Goal: Navigation & Orientation: Find specific page/section

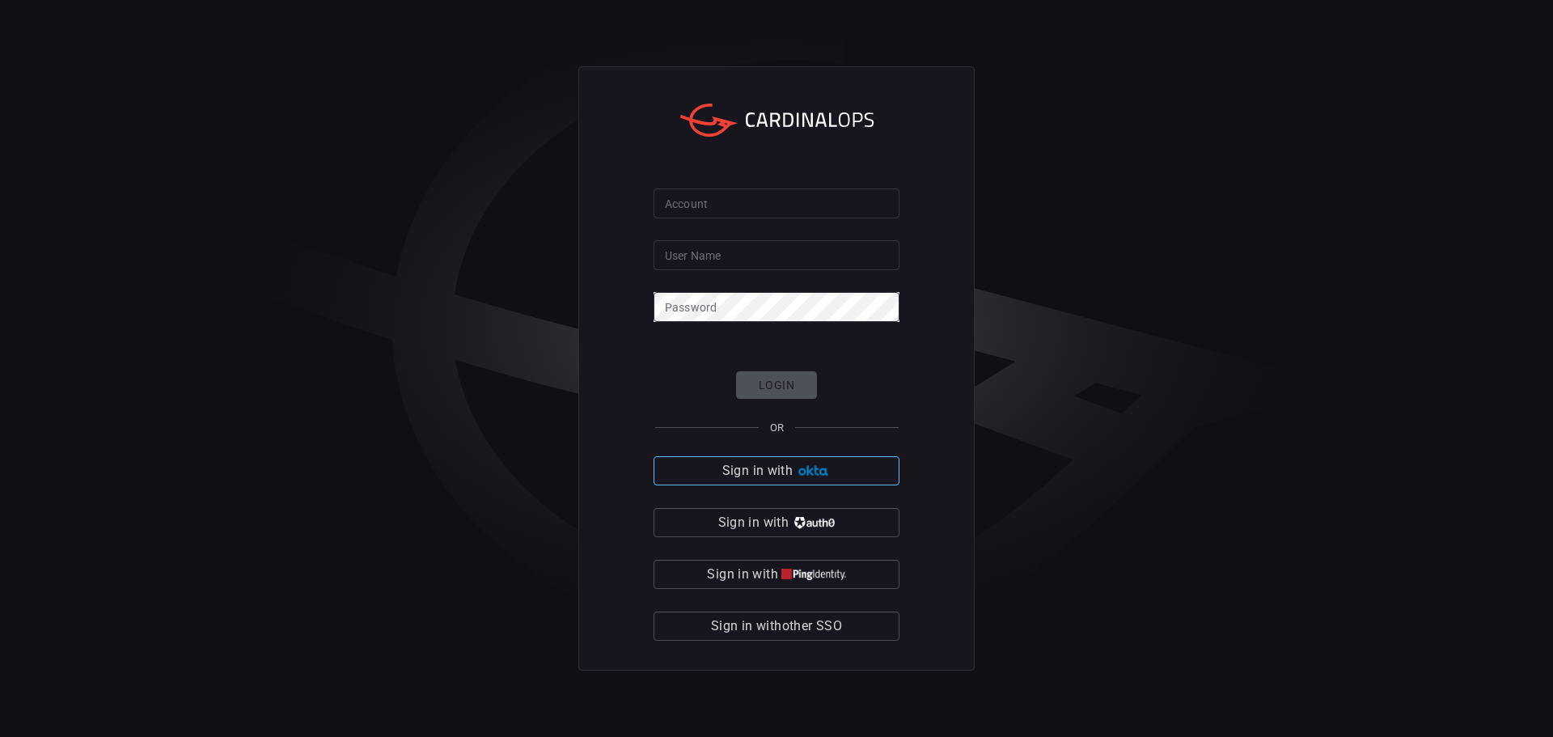
click at [840, 471] on button "Sign in with" at bounding box center [777, 470] width 246 height 29
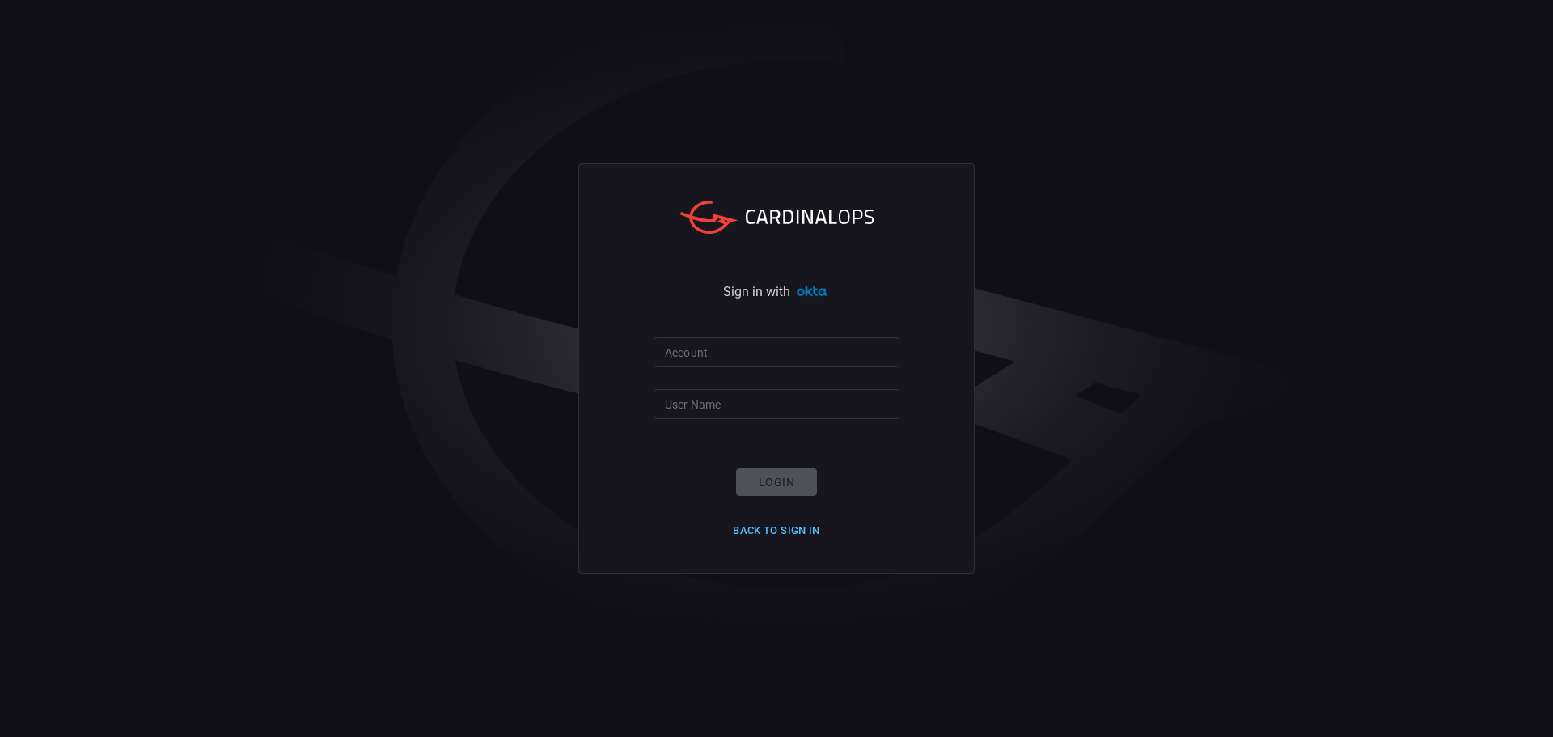
click at [823, 522] on button "Back to Sign in" at bounding box center [776, 530] width 107 height 25
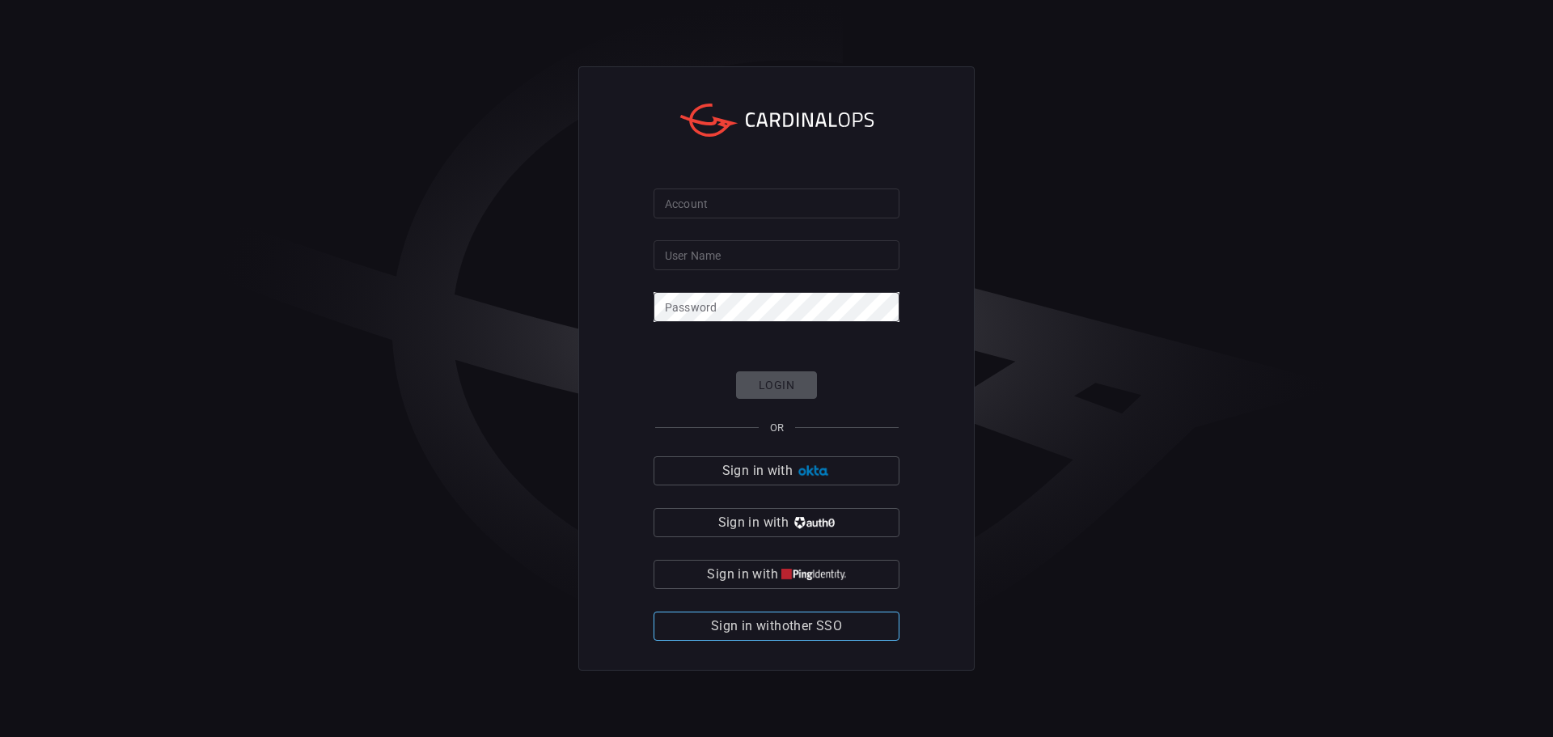
click at [827, 616] on span "Sign in with other SSO" at bounding box center [776, 626] width 131 height 23
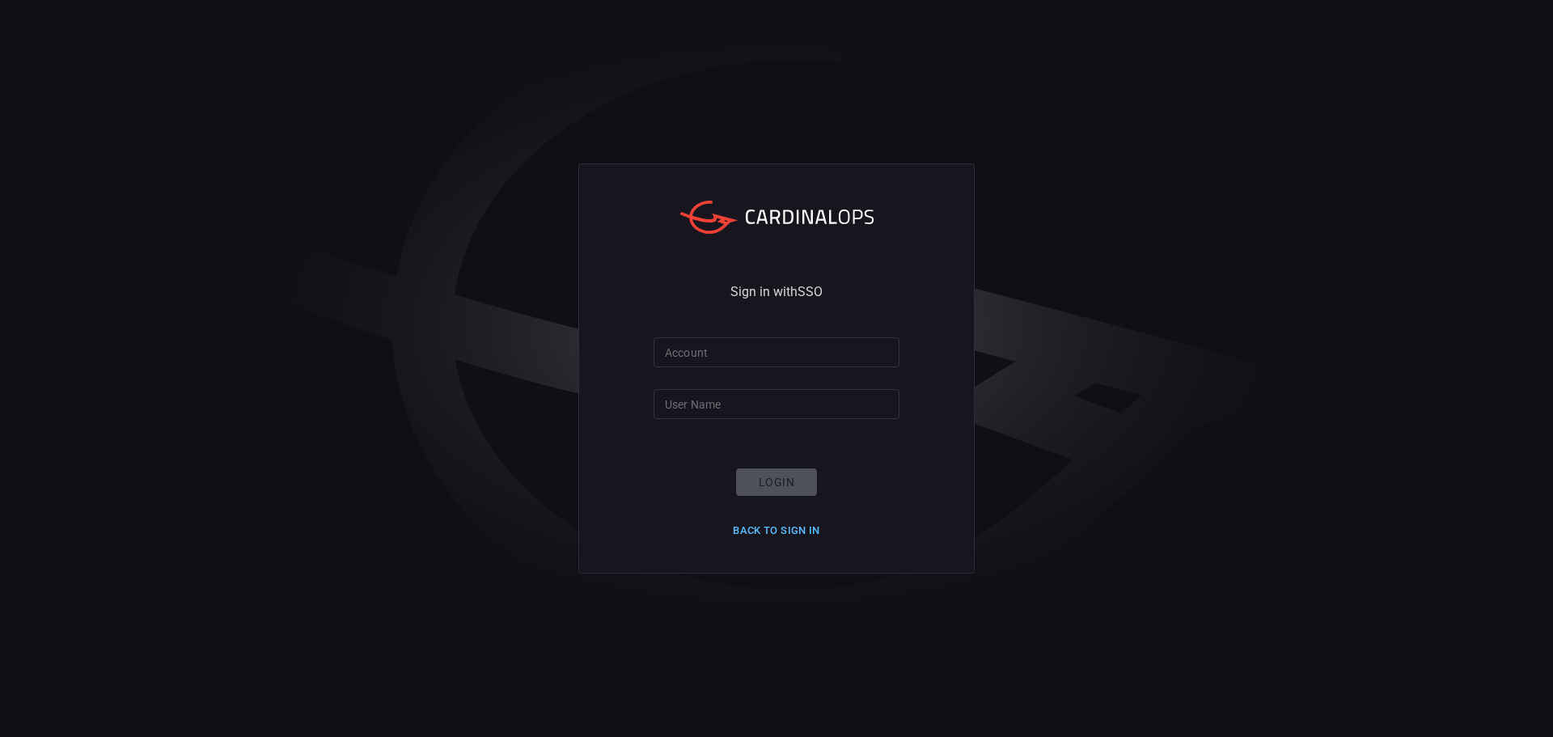
click at [799, 538] on button "Back to Sign in" at bounding box center [776, 530] width 107 height 25
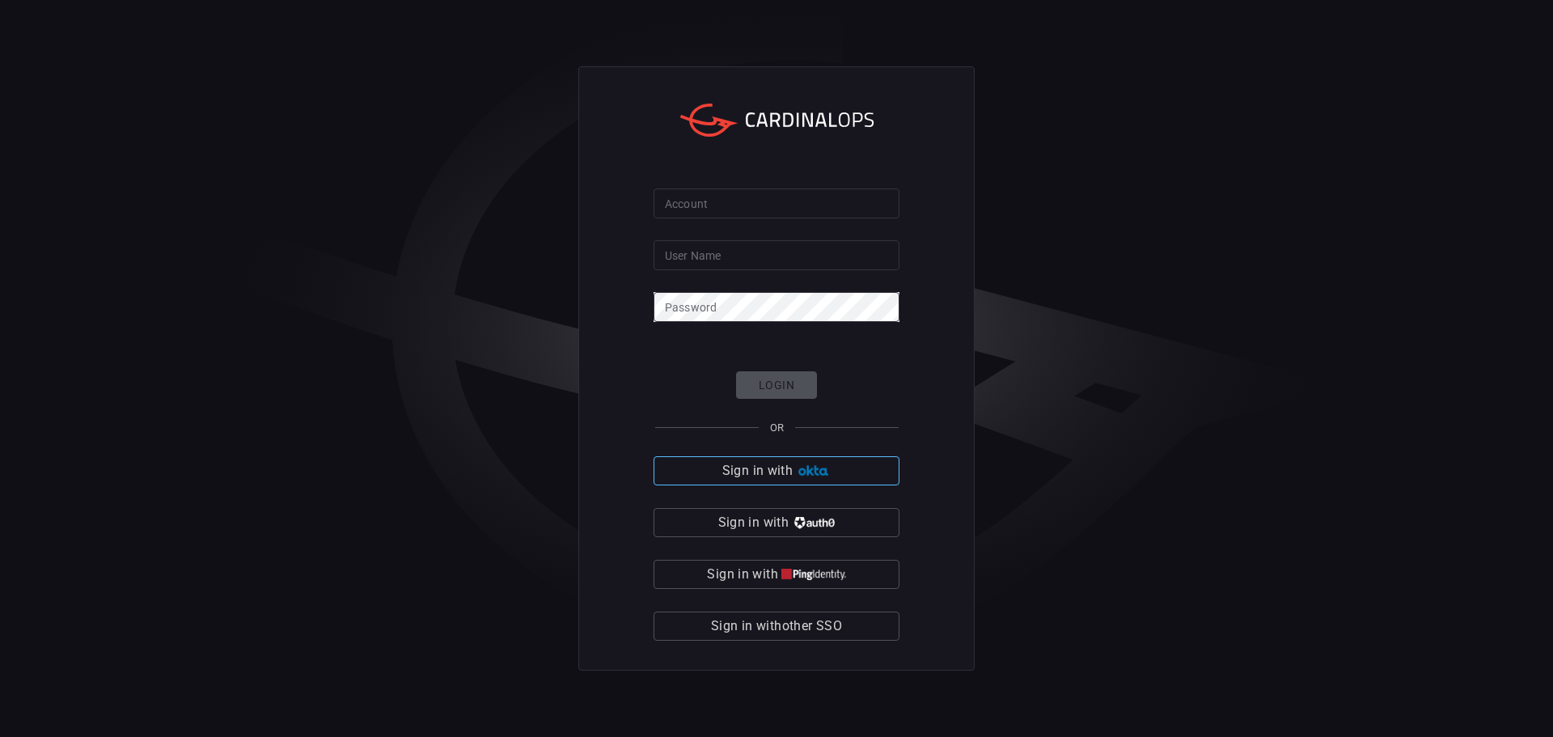
click at [796, 475] on img "button" at bounding box center [813, 471] width 35 height 12
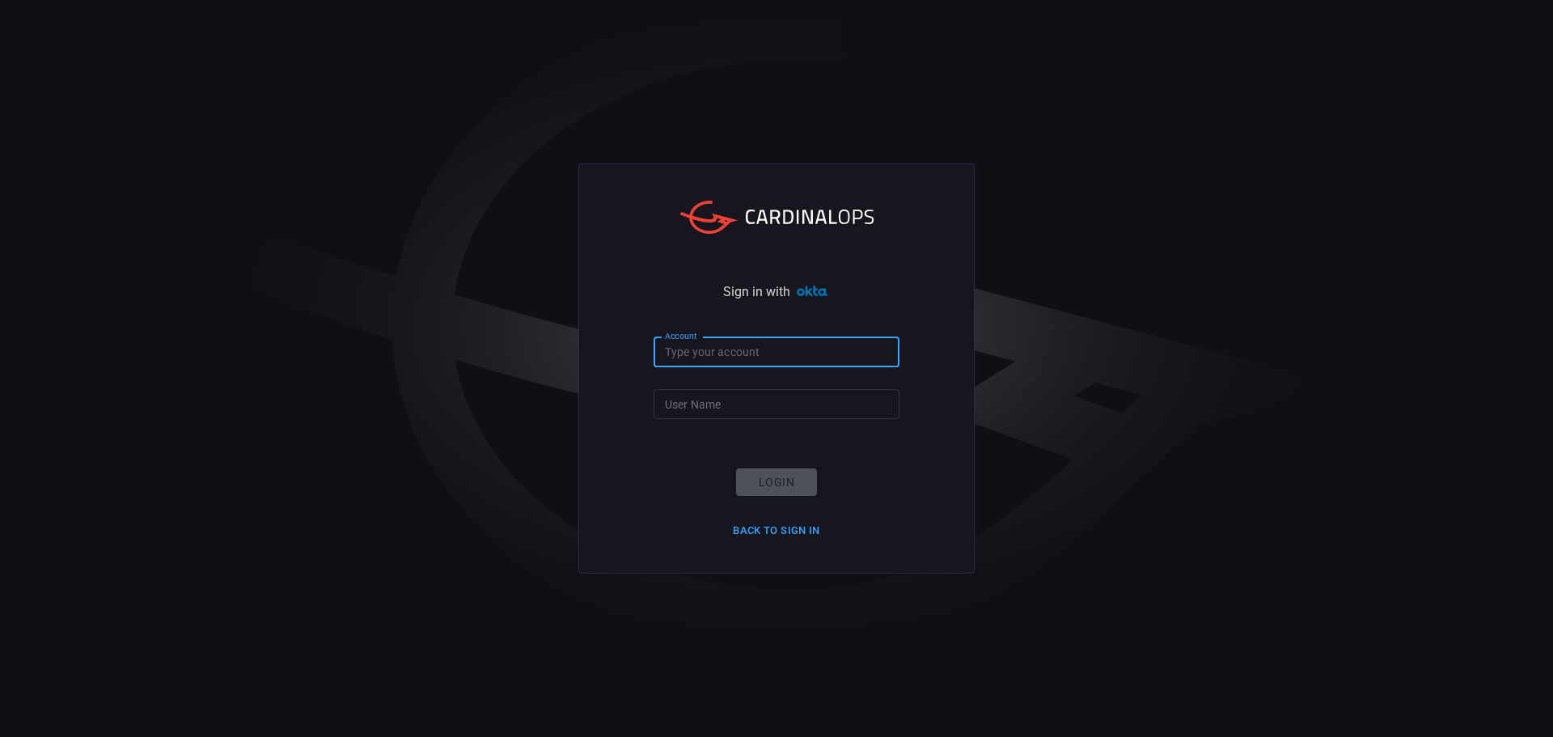
click at [722, 344] on input "Account" at bounding box center [777, 352] width 246 height 30
type input "[EMAIL_ADDRESS][PERSON_NAME][DOMAIN_NAME]"
click at [772, 412] on input "User Name" at bounding box center [777, 404] width 246 height 30
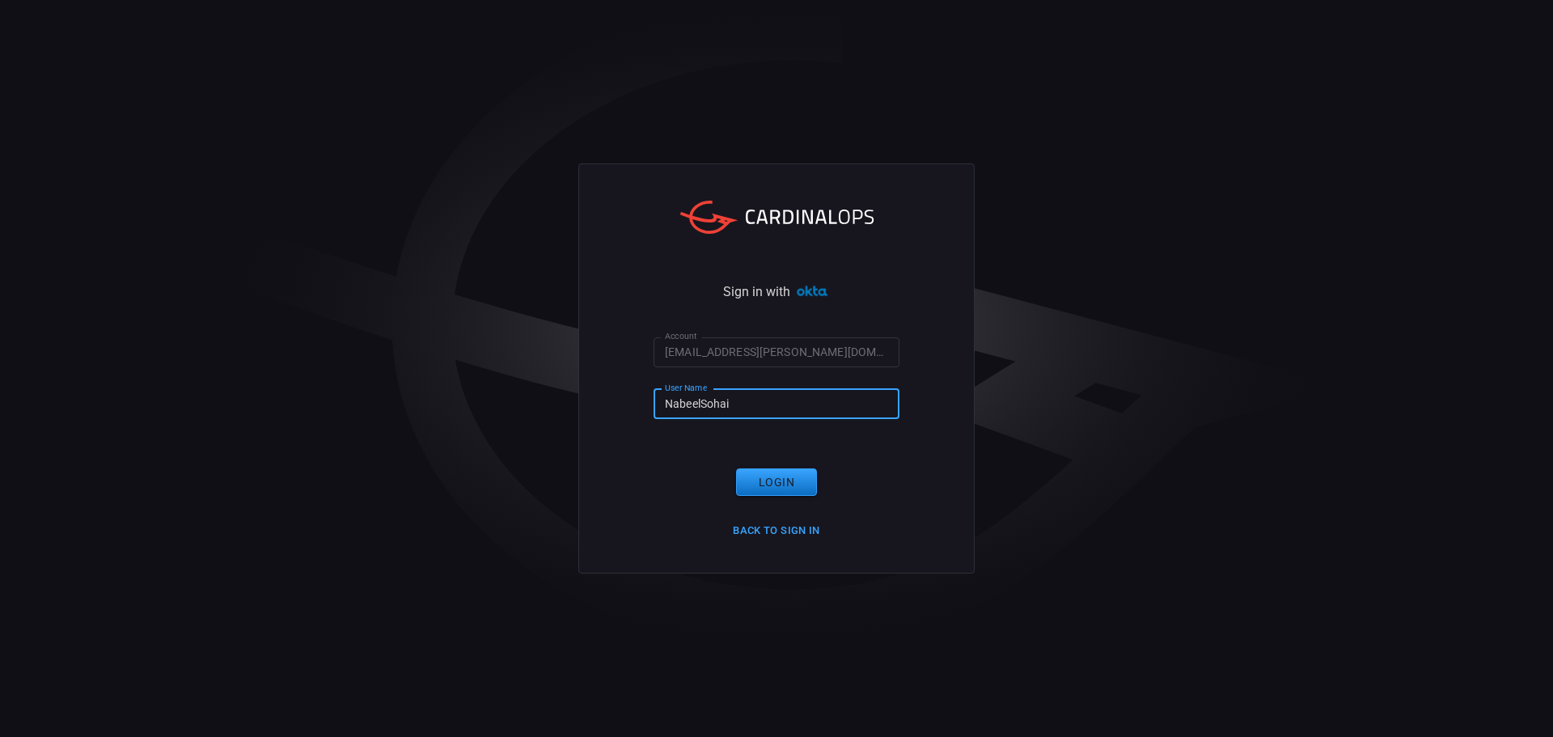
type input "NabeelSohail"
click button "Login" at bounding box center [776, 482] width 81 height 28
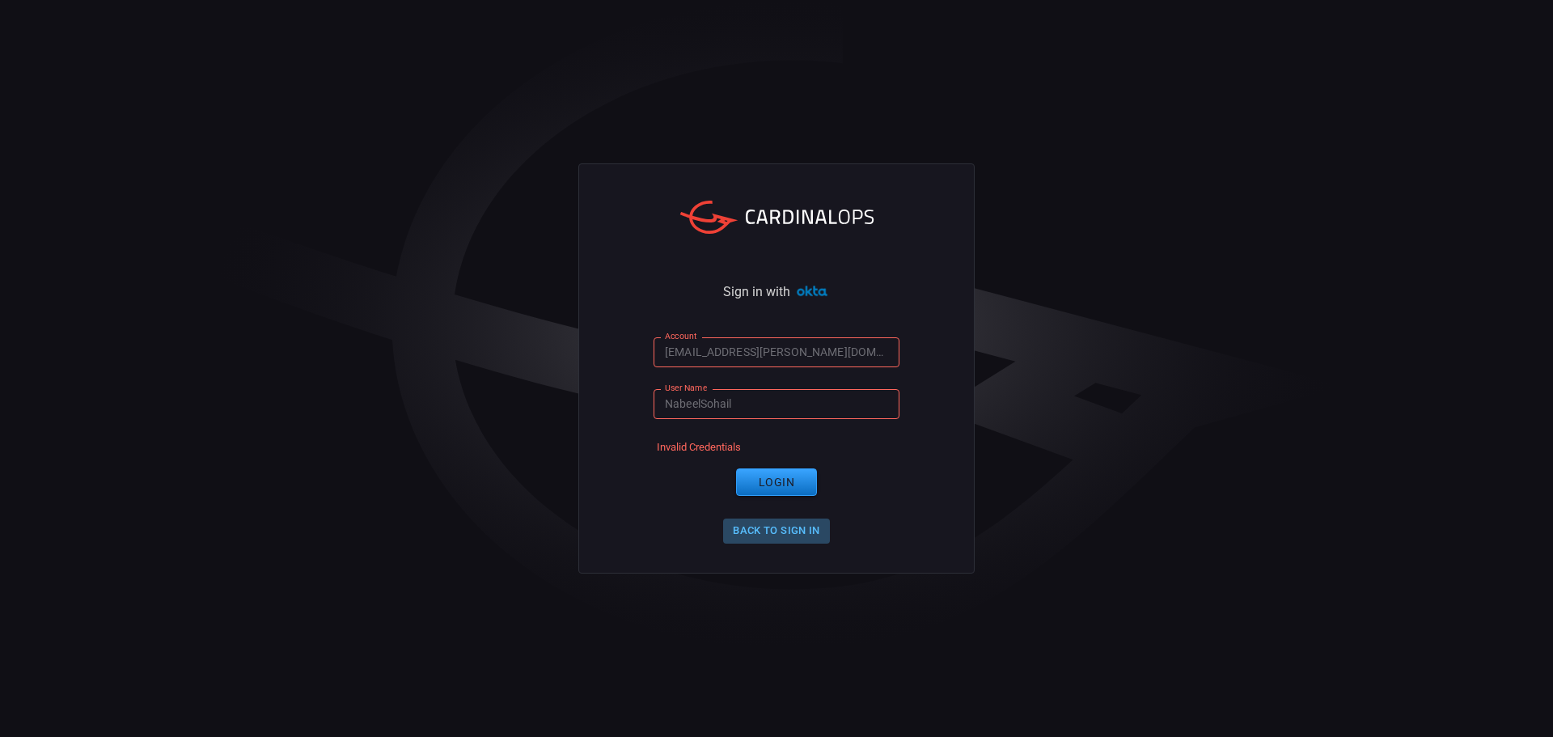
click at [812, 535] on button "Back to Sign in" at bounding box center [776, 530] width 107 height 25
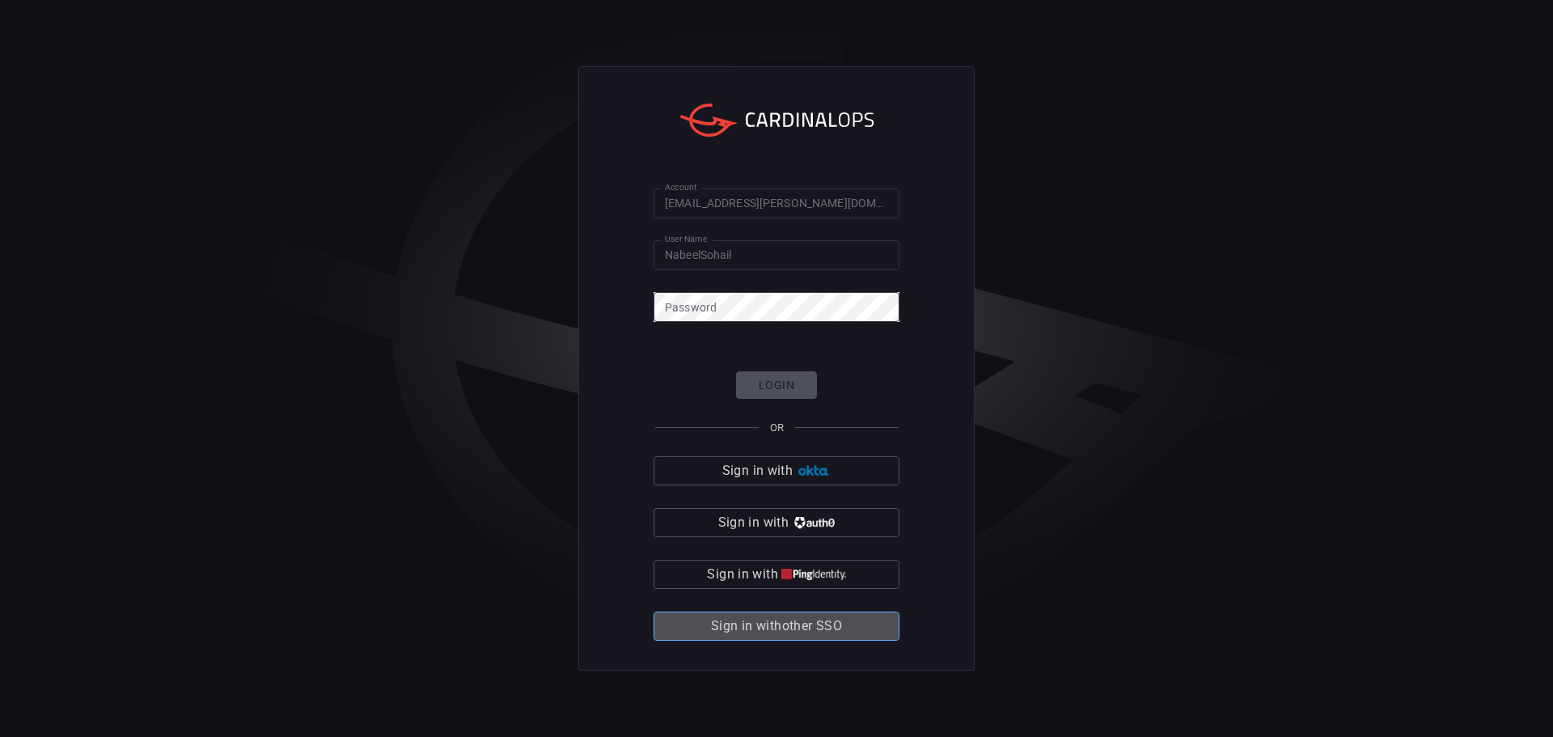
click at [832, 637] on span "Sign in with other SSO" at bounding box center [776, 626] width 131 height 23
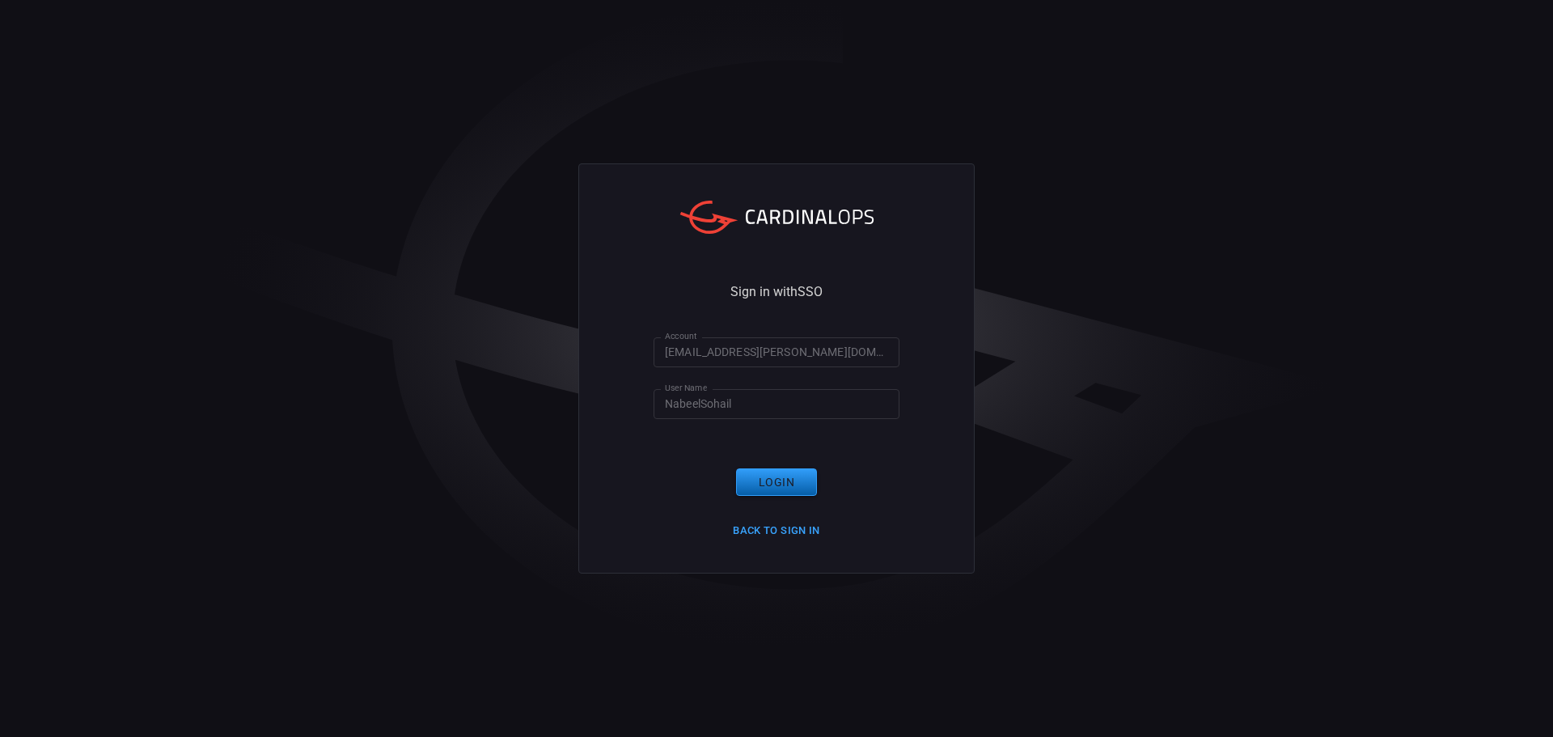
click at [781, 474] on button "Login" at bounding box center [776, 482] width 81 height 28
click at [773, 404] on input "NabeelSohail" at bounding box center [777, 404] width 246 height 30
click at [790, 528] on button "Back to Sign in" at bounding box center [776, 530] width 107 height 25
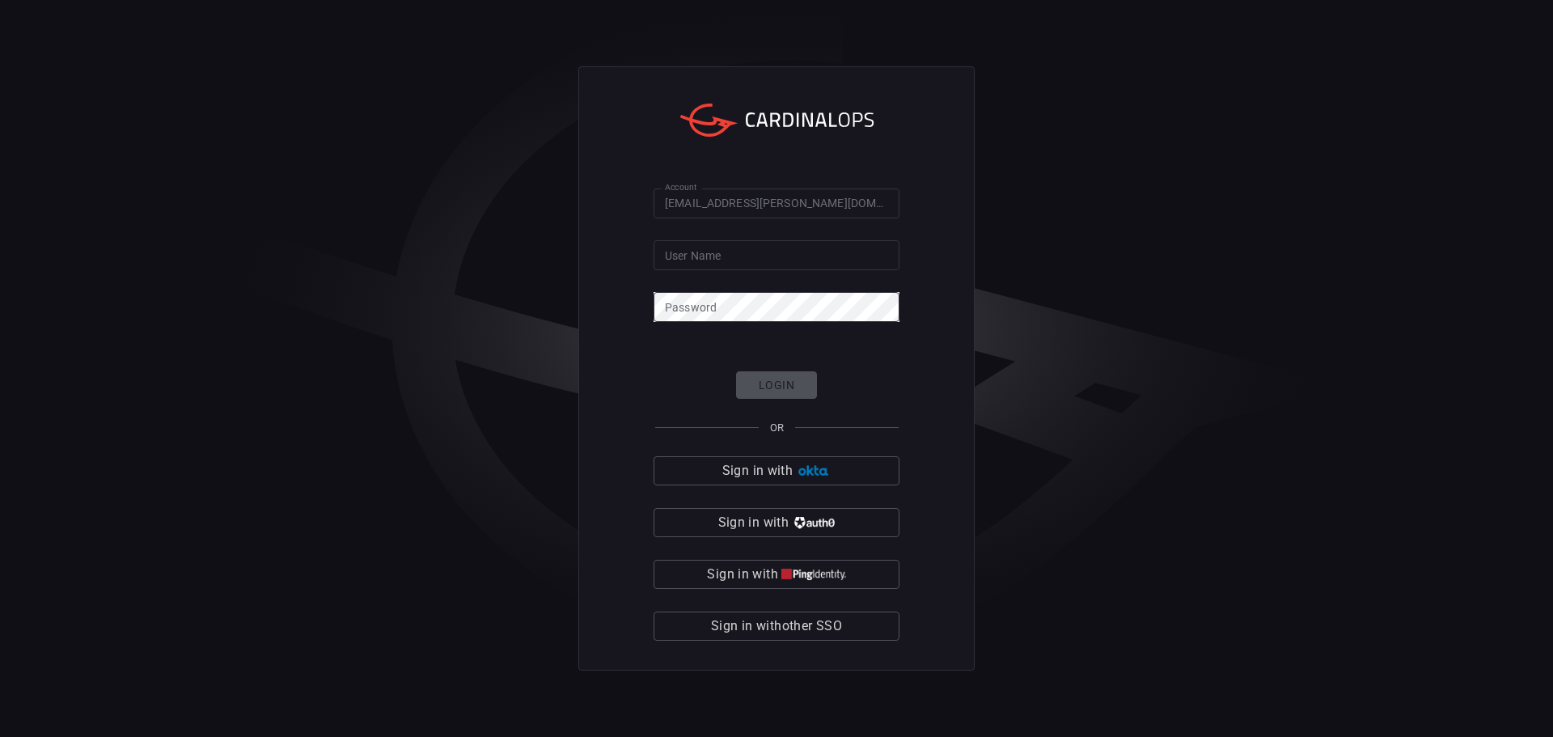
click at [296, 67] on div "Account [EMAIL_ADDRESS][PERSON_NAME][DOMAIN_NAME] Account User Name User Name P…" at bounding box center [776, 368] width 1553 height 737
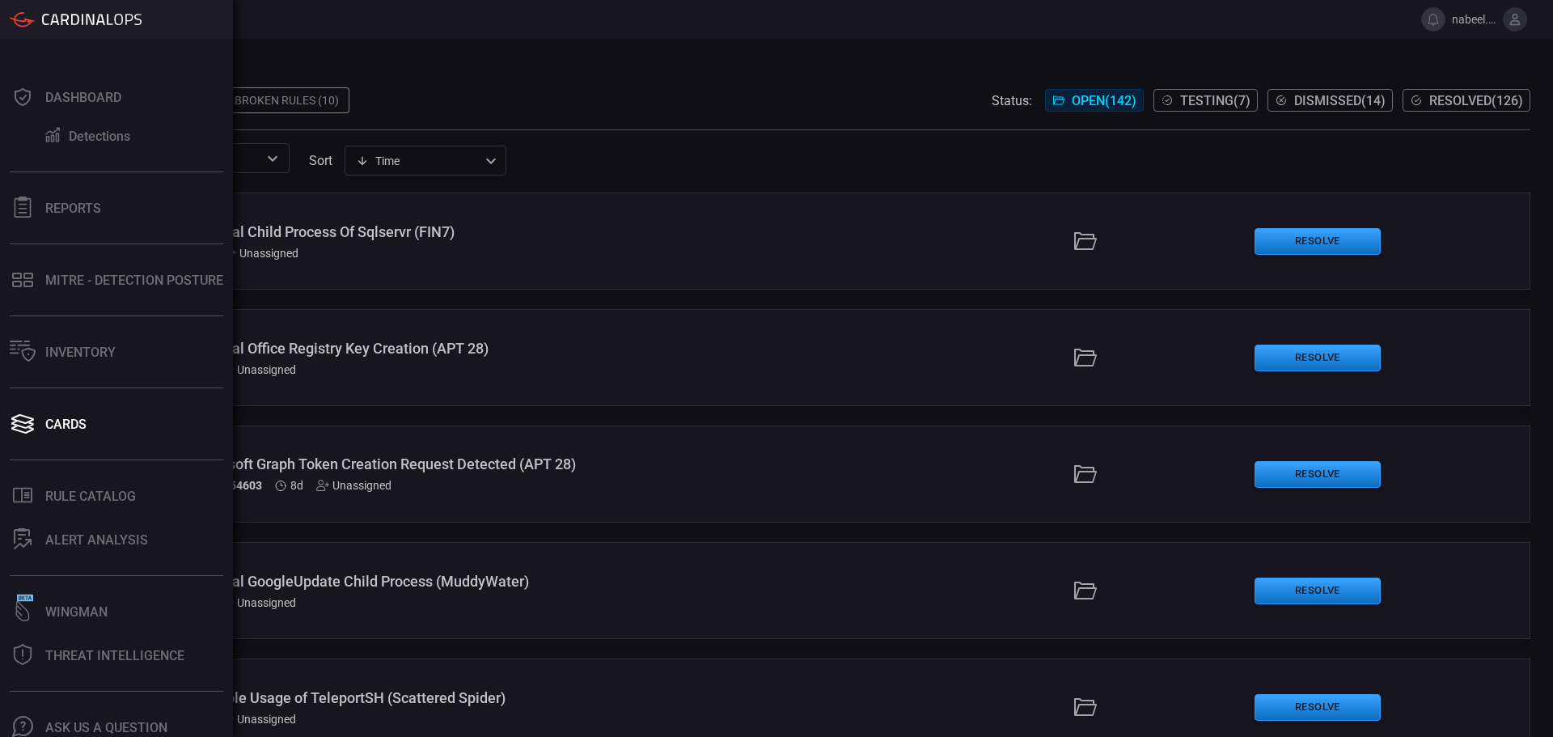
click at [43, 285] on button "MITRE - Detection Posture" at bounding box center [113, 279] width 226 height 39
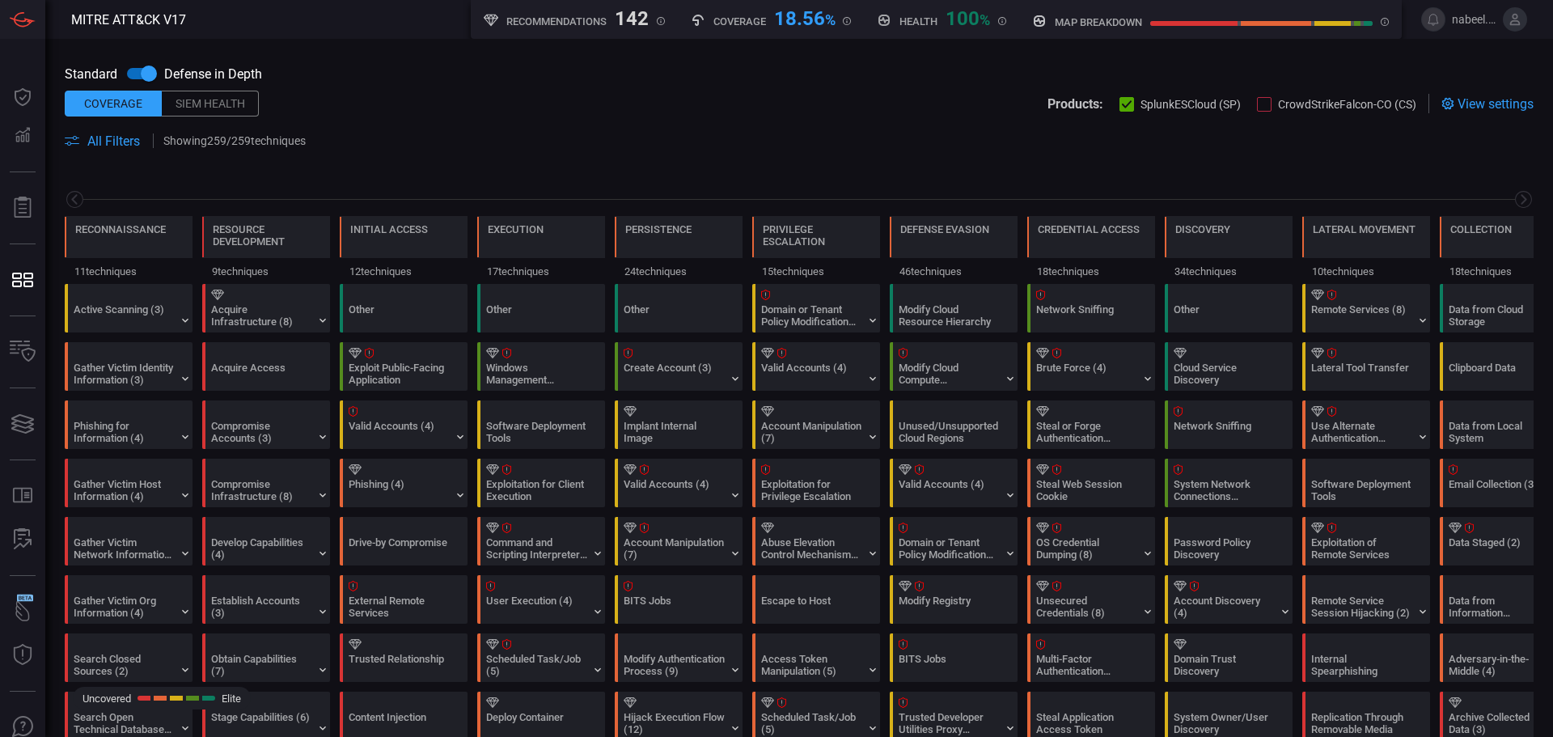
scroll to position [0, 212]
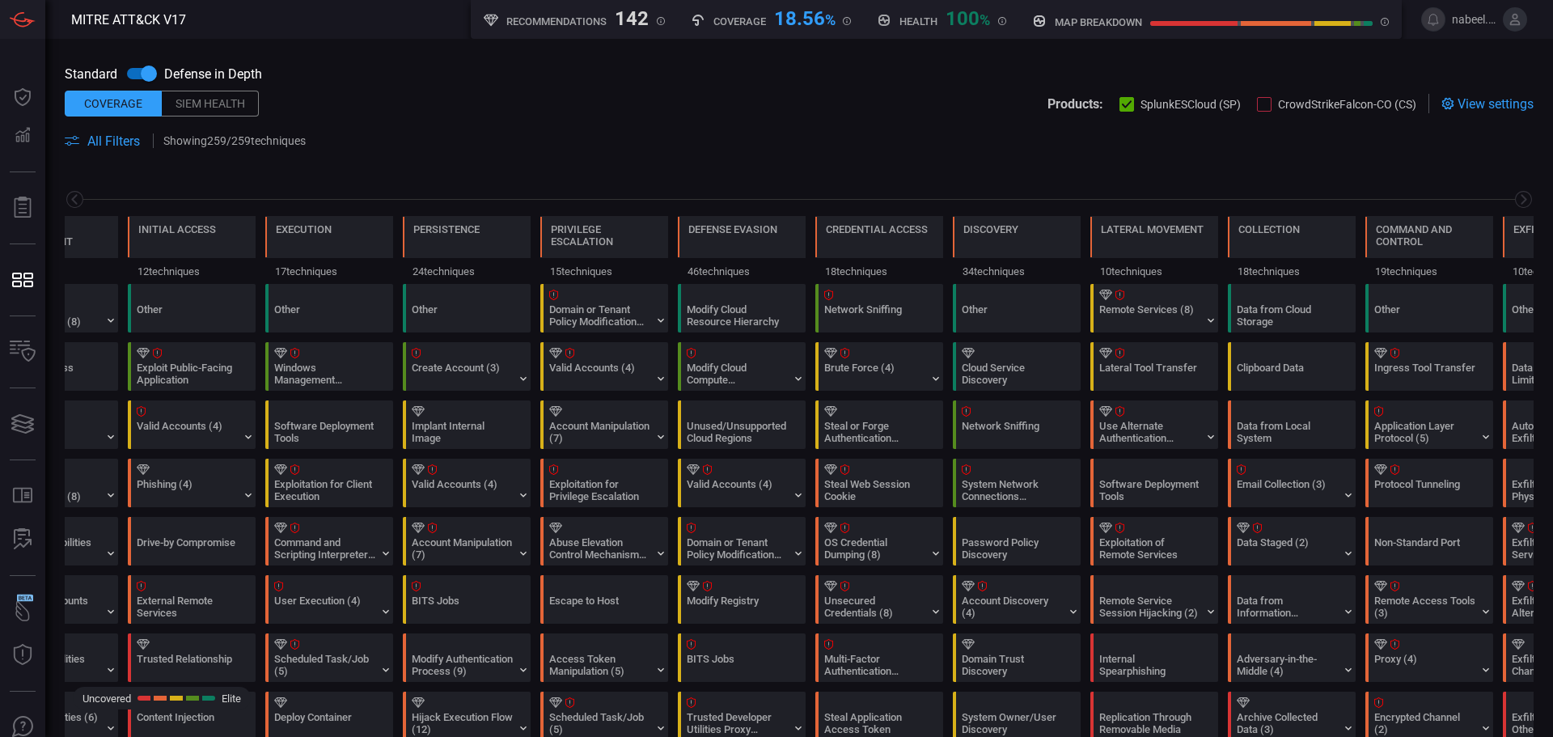
click at [98, 138] on span "All Filters" at bounding box center [113, 140] width 53 height 15
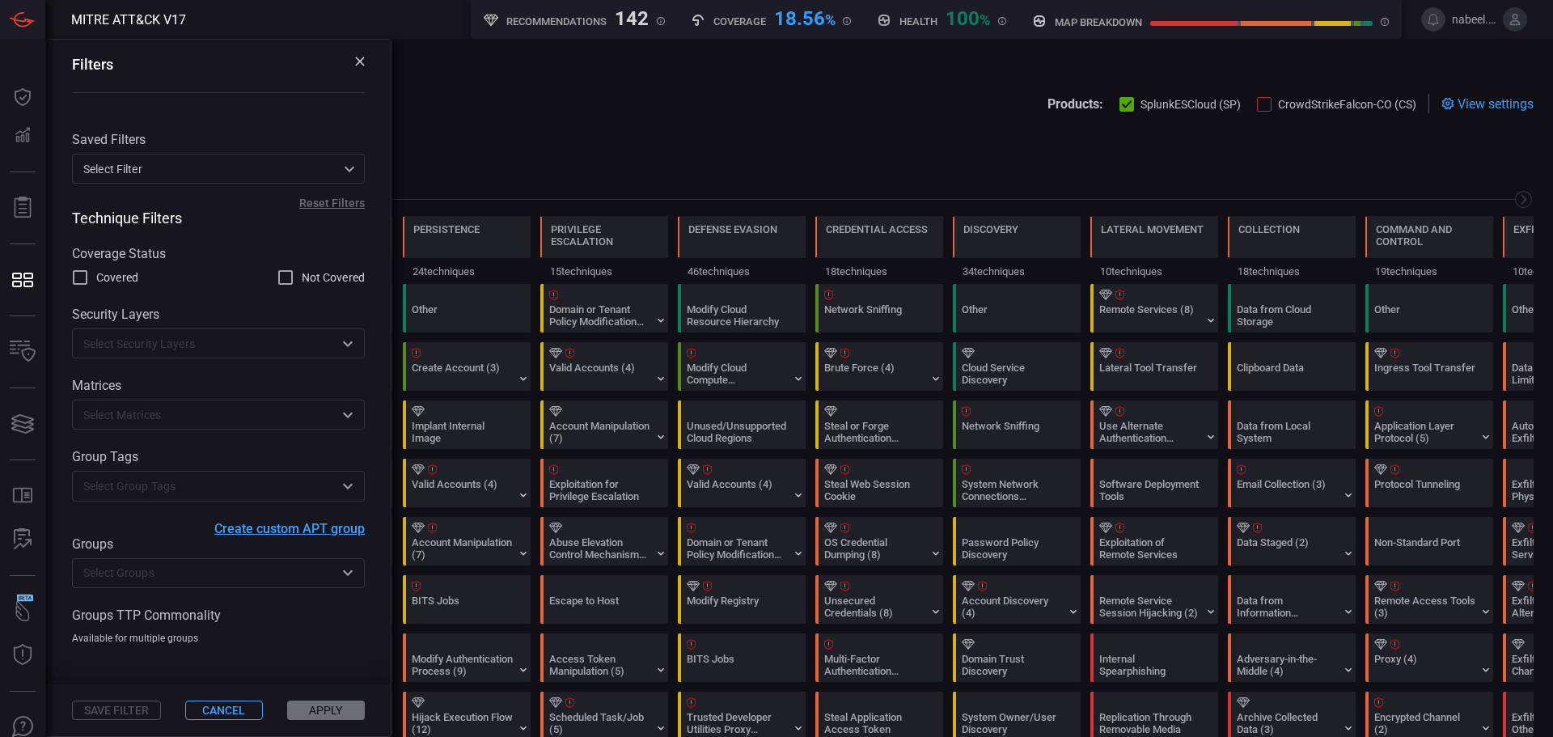
click at [155, 178] on div "Select filter ​" at bounding box center [218, 169] width 293 height 30
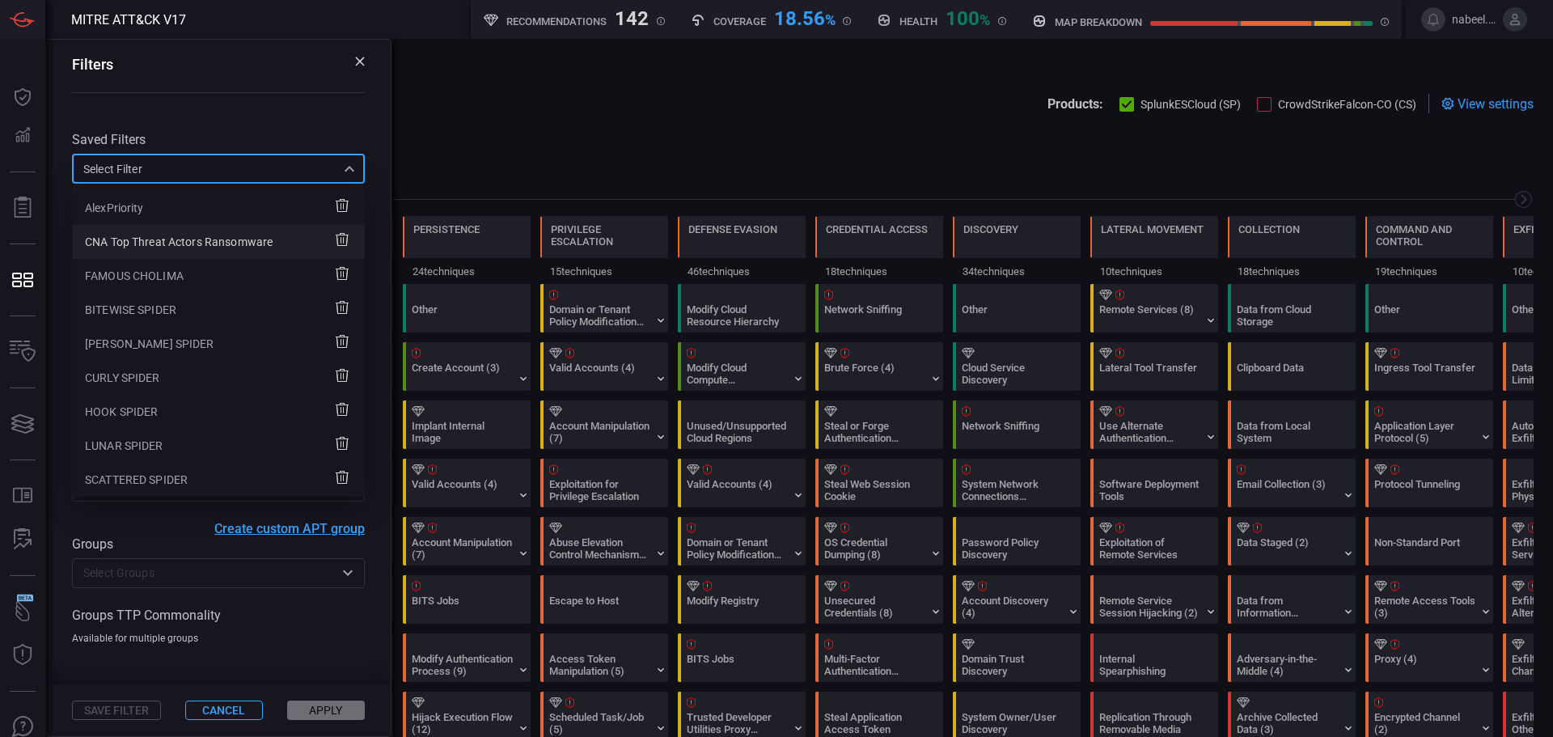
scroll to position [40, 0]
click at [251, 585] on div at bounding box center [776, 368] width 1553 height 737
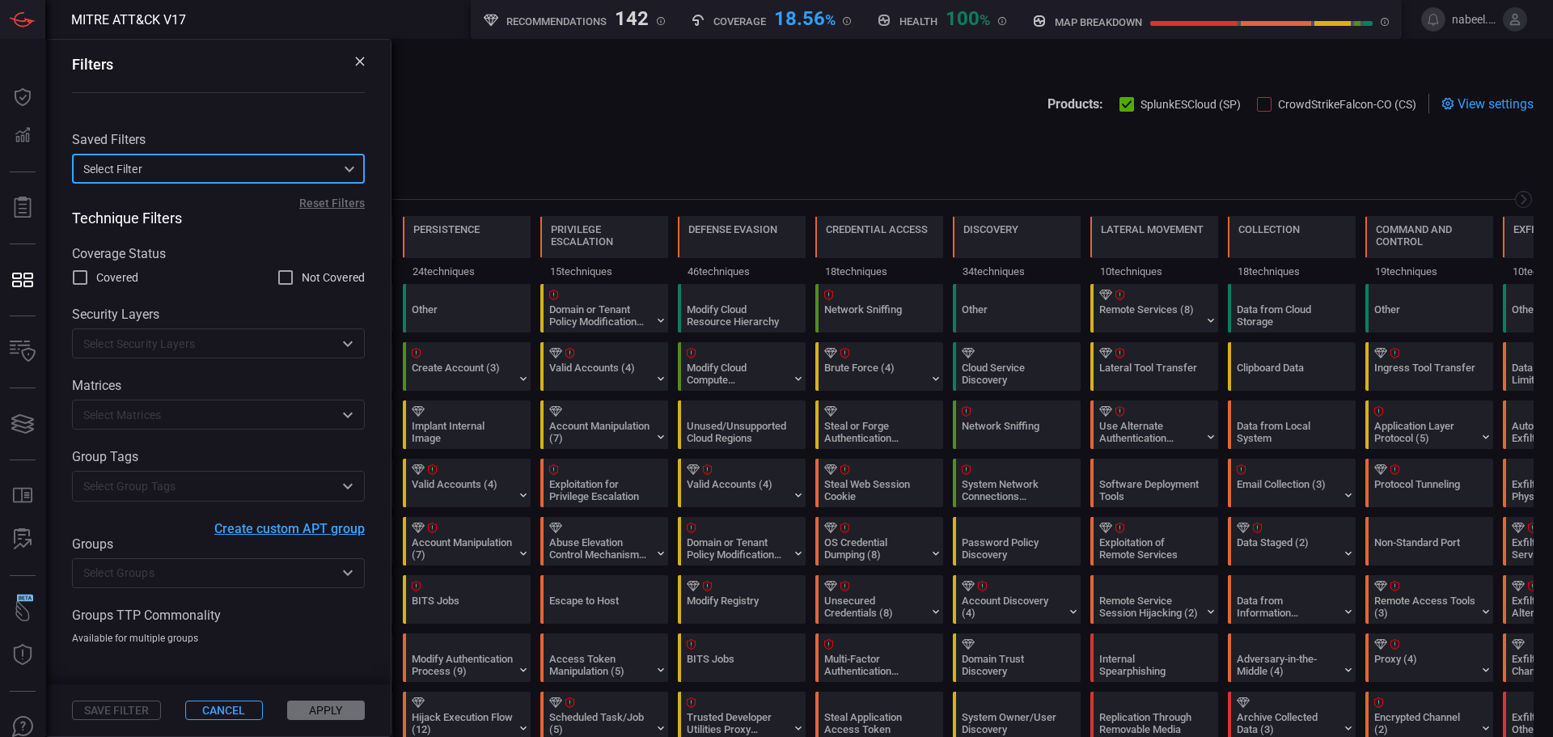
click at [249, 570] on input "text" at bounding box center [205, 573] width 256 height 20
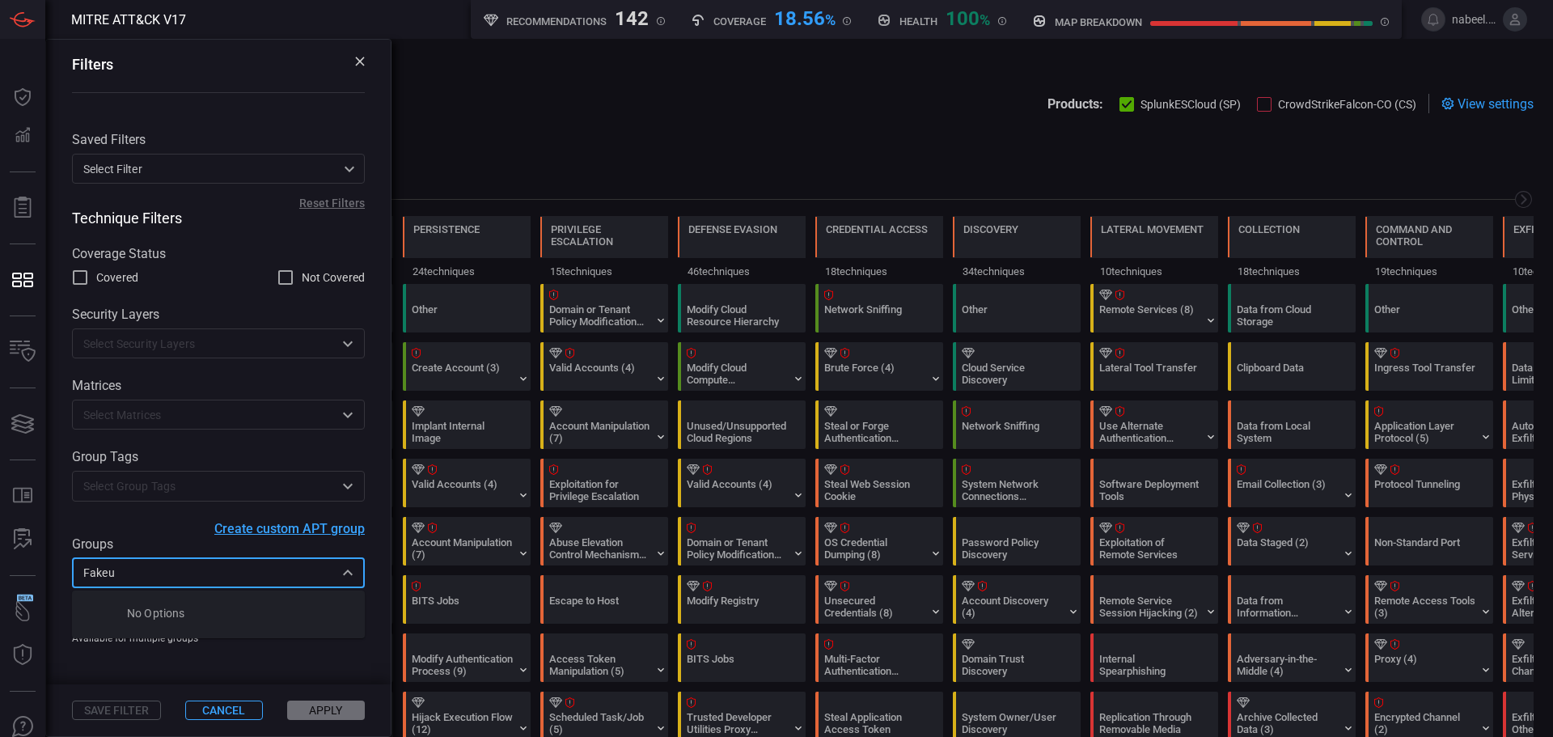
type input "Fakeu"
